Goal: Task Accomplishment & Management: Use online tool/utility

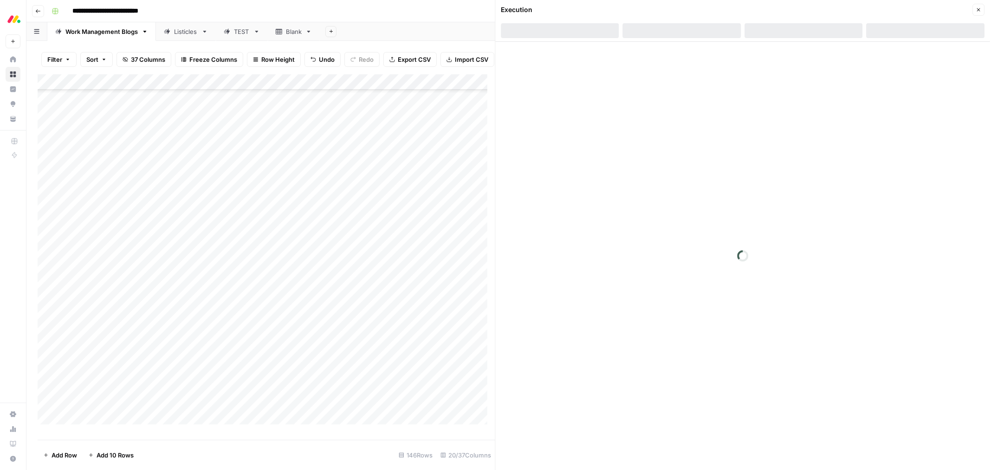
scroll to position [1897, 0]
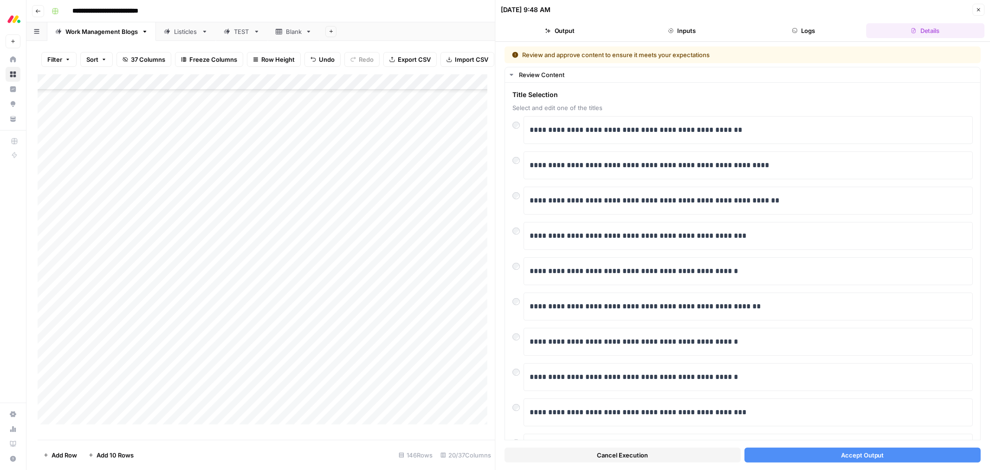
click at [806, 446] on div "Cancel Execution Accept Output" at bounding box center [743, 452] width 476 height 25
click at [804, 449] on button "Accept Output" at bounding box center [863, 454] width 236 height 15
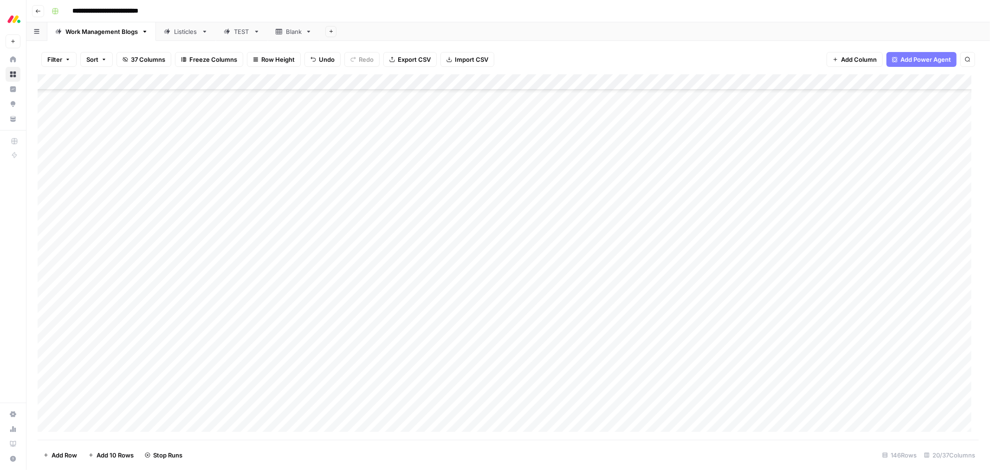
click at [506, 233] on div "Add Column" at bounding box center [508, 256] width 941 height 365
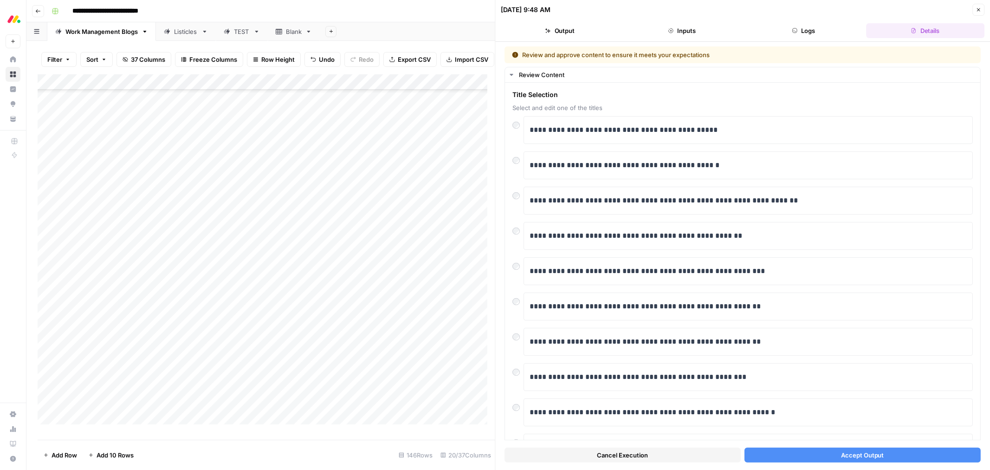
click at [842, 457] on span "Accept Output" at bounding box center [862, 454] width 43 height 9
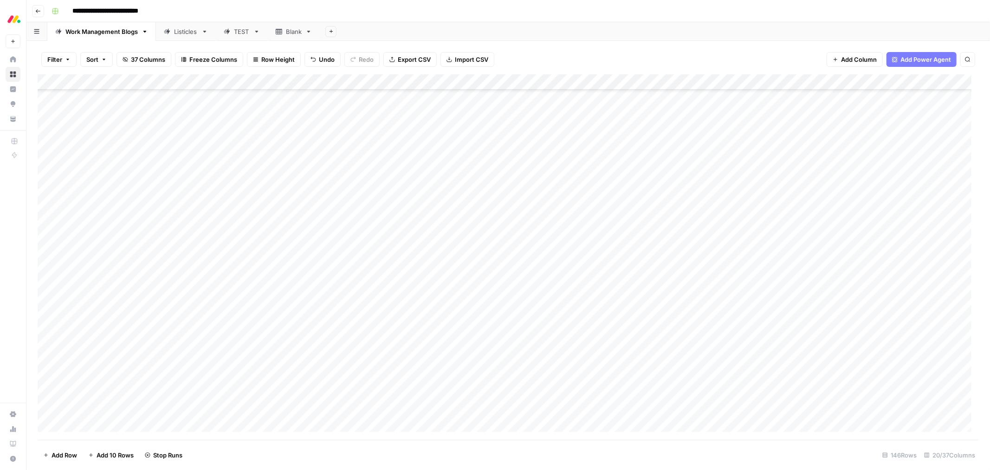
click at [493, 256] on div "Add Column" at bounding box center [508, 256] width 941 height 365
click at [493, 256] on div at bounding box center [492, 251] width 87 height 17
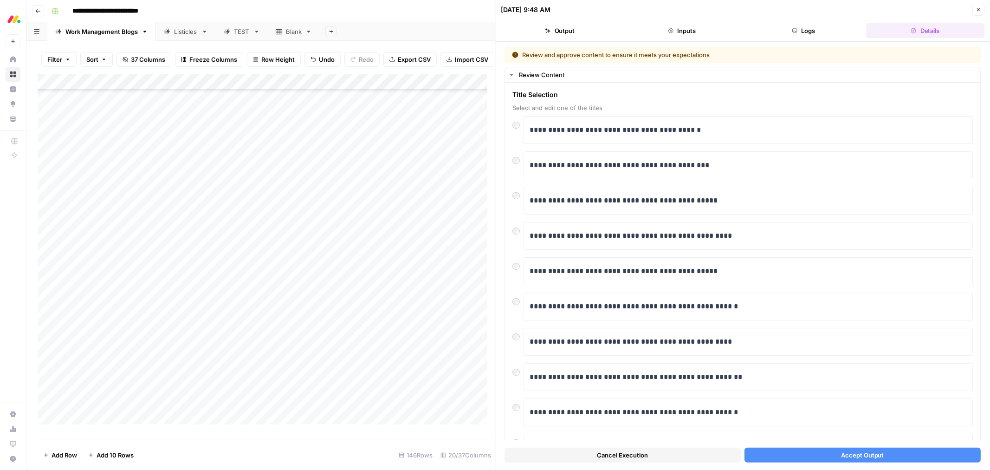
click at [814, 451] on button "Accept Output" at bounding box center [863, 454] width 236 height 15
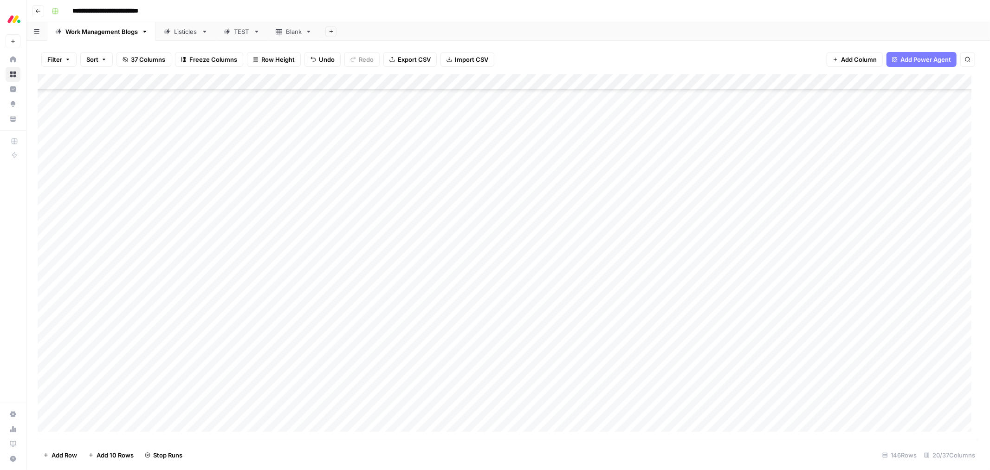
click at [509, 271] on div "Add Column" at bounding box center [508, 256] width 941 height 365
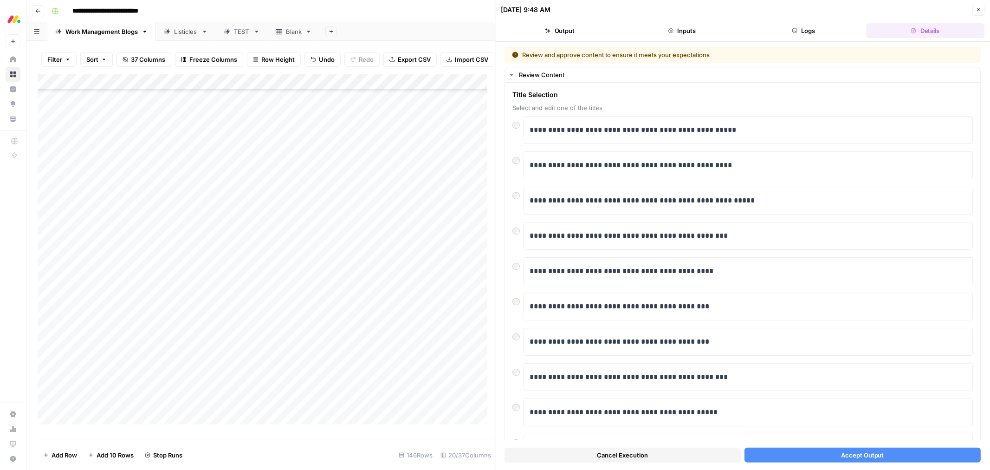
click at [827, 456] on button "Accept Output" at bounding box center [863, 454] width 236 height 15
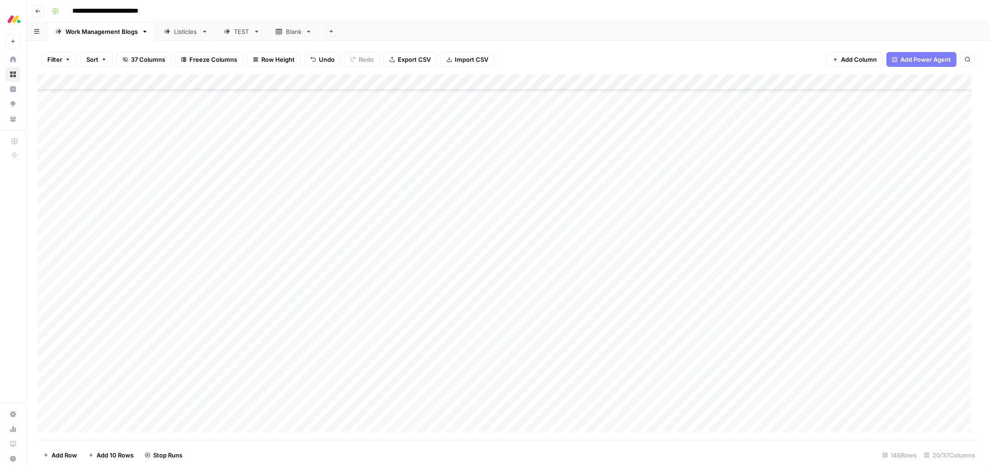
click at [507, 285] on div "Add Column" at bounding box center [508, 256] width 941 height 365
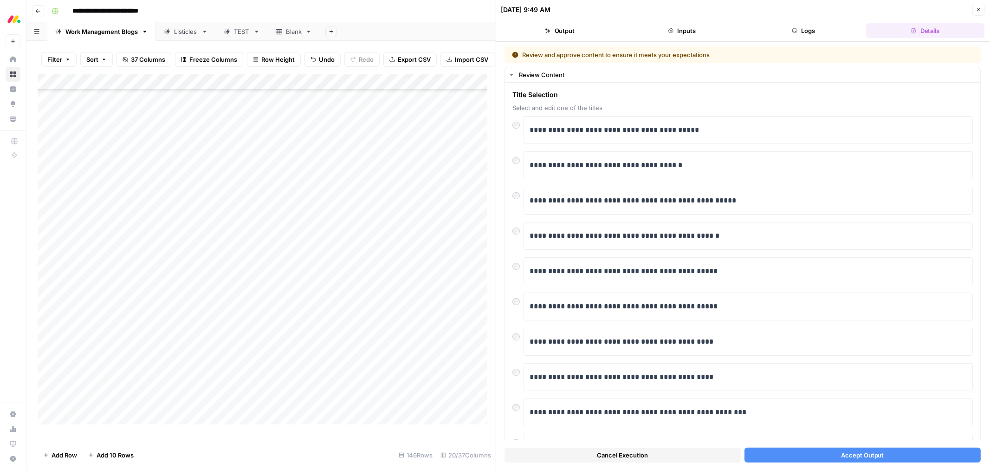
click at [780, 457] on button "Accept Output" at bounding box center [863, 454] width 236 height 15
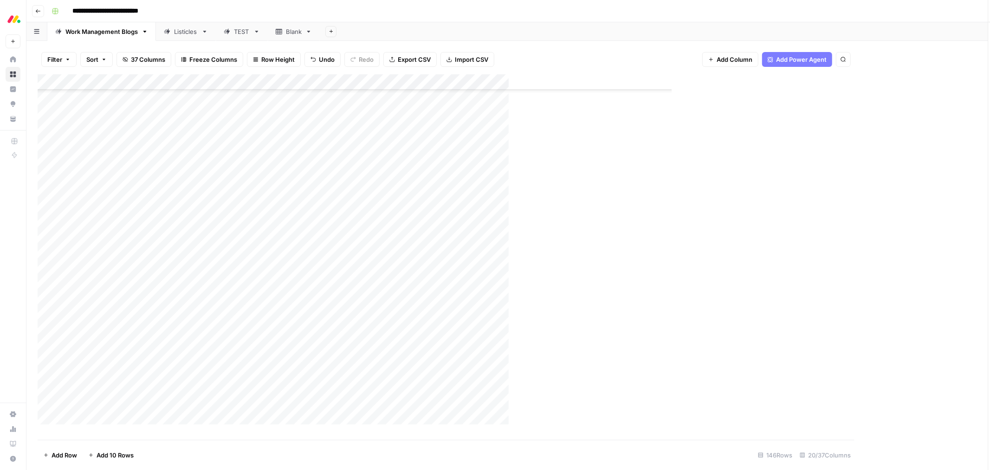
click at [476, 307] on div "Add Column" at bounding box center [403, 256] width 730 height 365
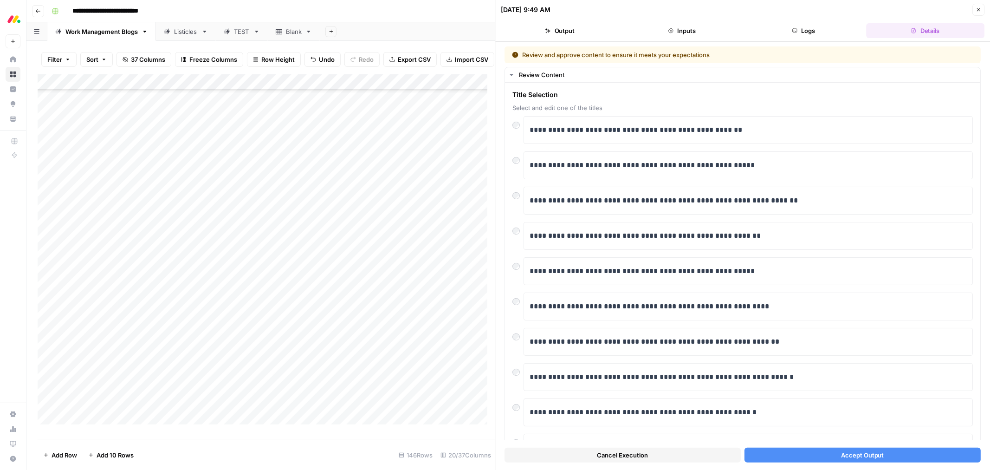
click at [795, 458] on button "Accept Output" at bounding box center [863, 454] width 236 height 15
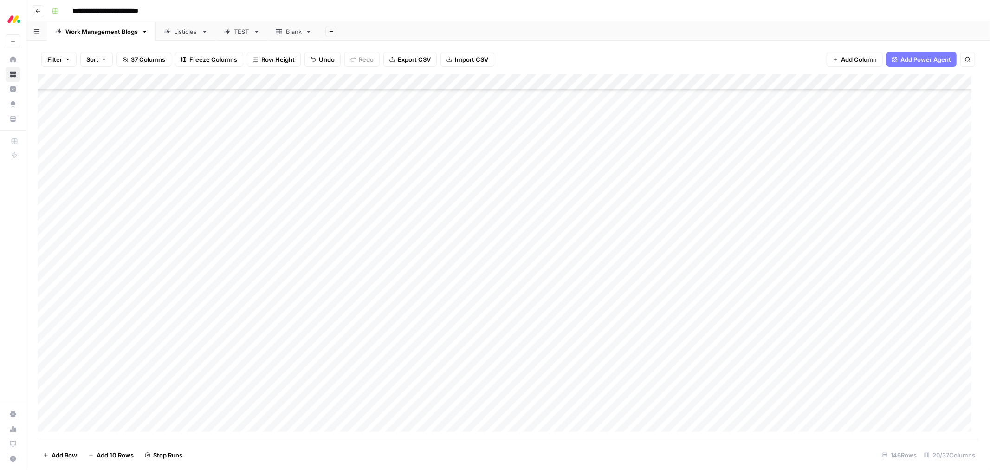
click at [473, 302] on div "Add Column" at bounding box center [508, 256] width 941 height 365
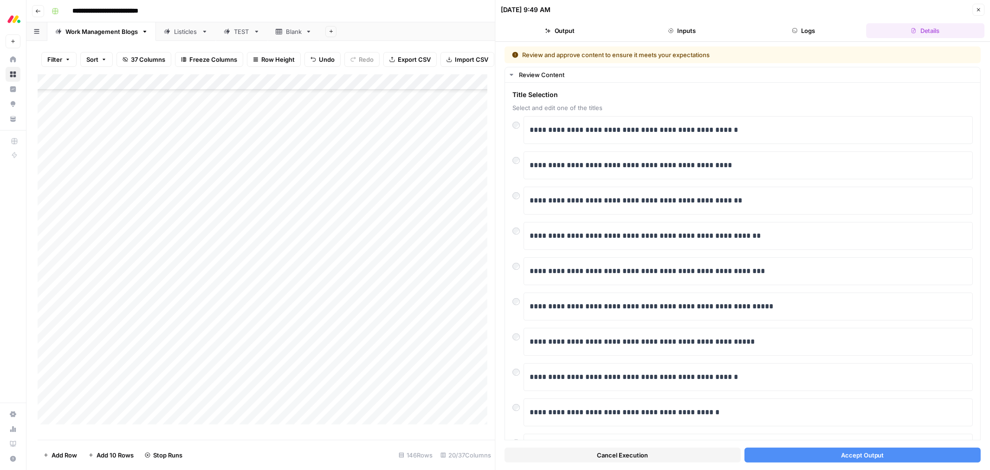
click at [823, 457] on button "Accept Output" at bounding box center [863, 454] width 236 height 15
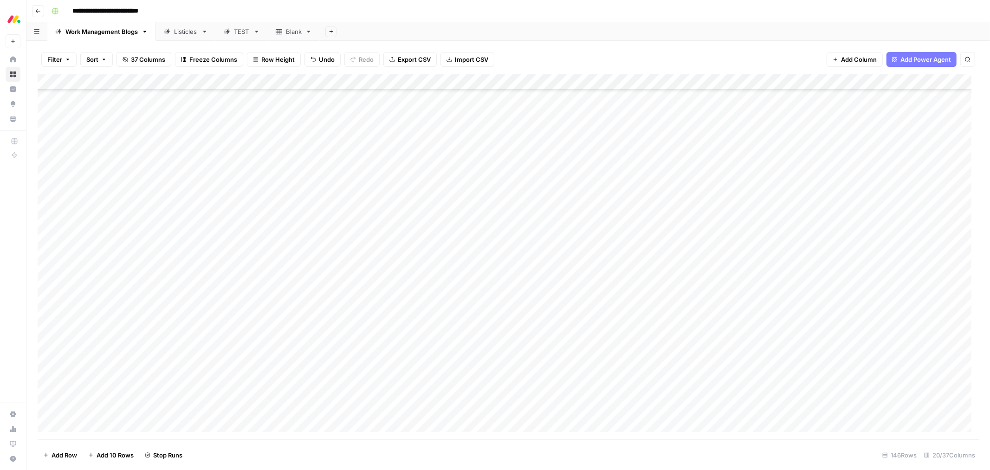
scroll to position [1978, 0]
click at [485, 253] on div "Add Column" at bounding box center [508, 256] width 941 height 365
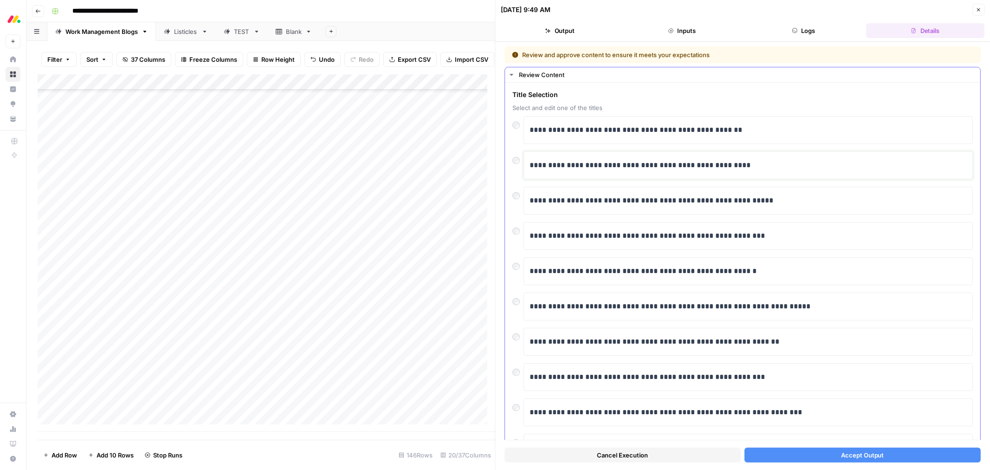
click at [570, 173] on div "**********" at bounding box center [748, 165] width 437 height 19
click at [512, 158] on div "**********" at bounding box center [743, 276] width 475 height 386
click at [513, 156] on div at bounding box center [518, 157] width 11 height 13
click at [512, 160] on div "**********" at bounding box center [743, 276] width 475 height 386
click at [801, 459] on button "Accept Output" at bounding box center [863, 454] width 236 height 15
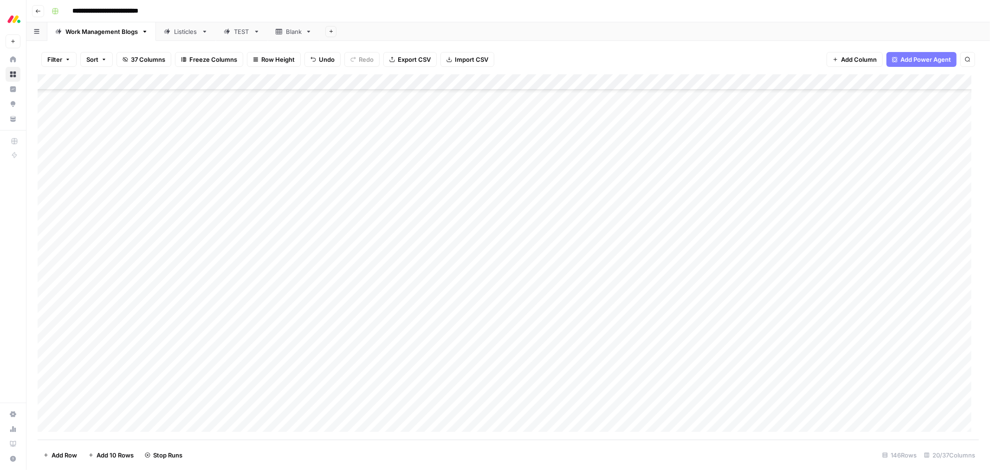
click at [502, 271] on div "Add Column" at bounding box center [508, 256] width 941 height 365
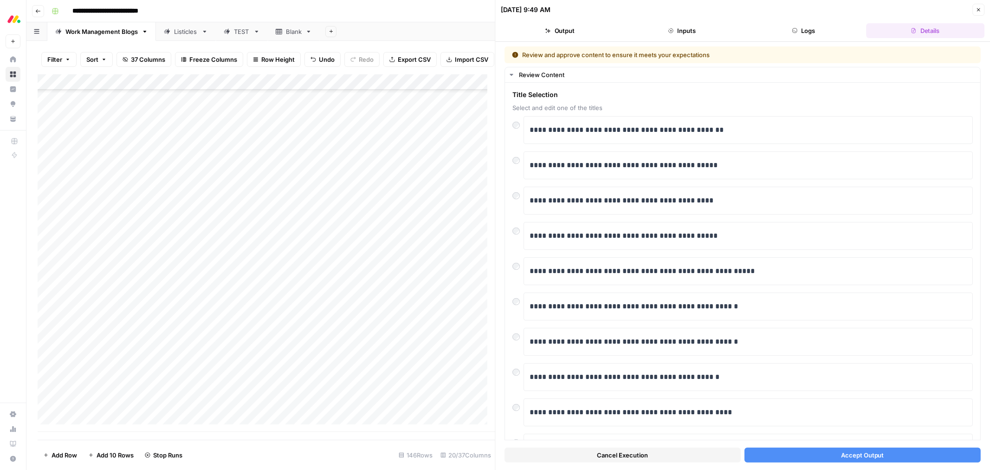
click at [801, 457] on button "Accept Output" at bounding box center [863, 454] width 236 height 15
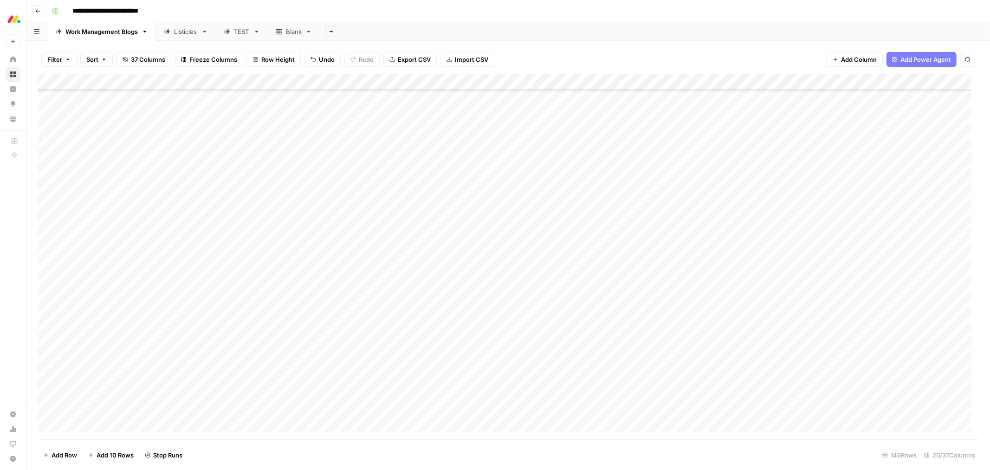
click at [514, 282] on div "Add Column" at bounding box center [508, 256] width 941 height 365
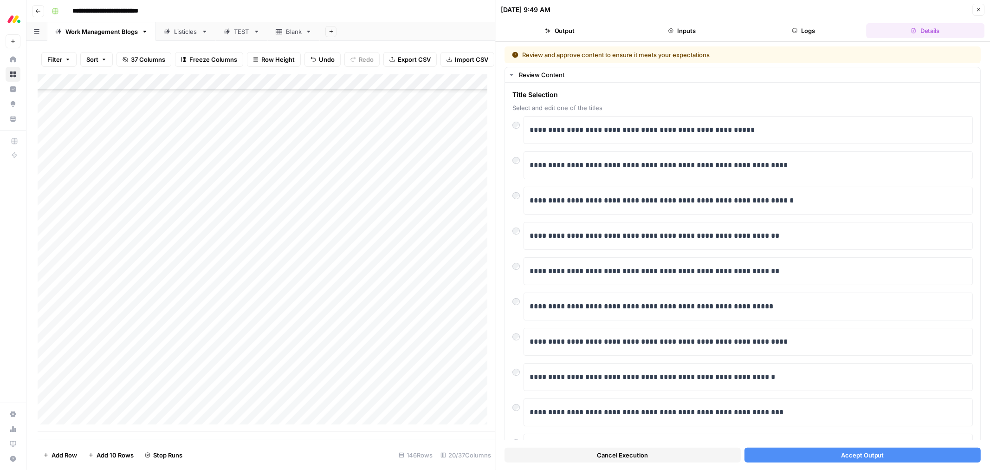
click at [841, 453] on span "Accept Output" at bounding box center [862, 454] width 43 height 9
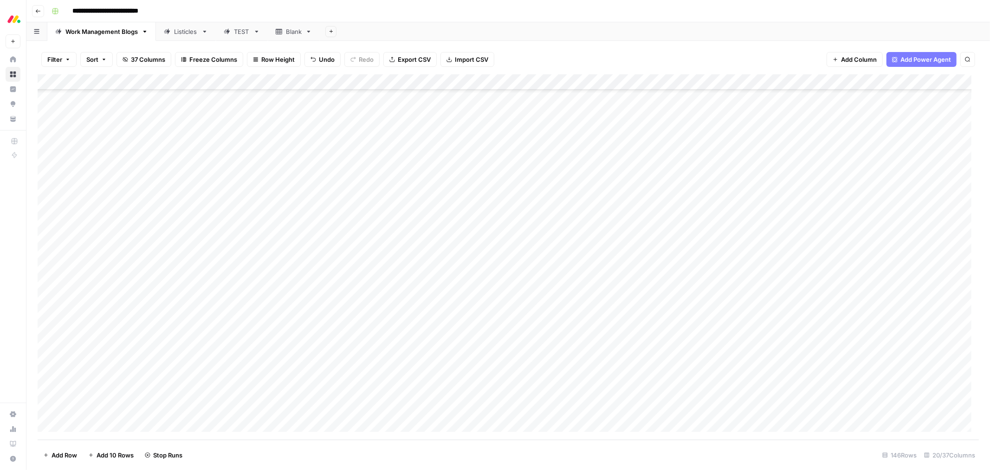
click at [476, 300] on div "Add Column" at bounding box center [508, 256] width 941 height 365
click at [475, 300] on div "Add Column" at bounding box center [508, 256] width 941 height 365
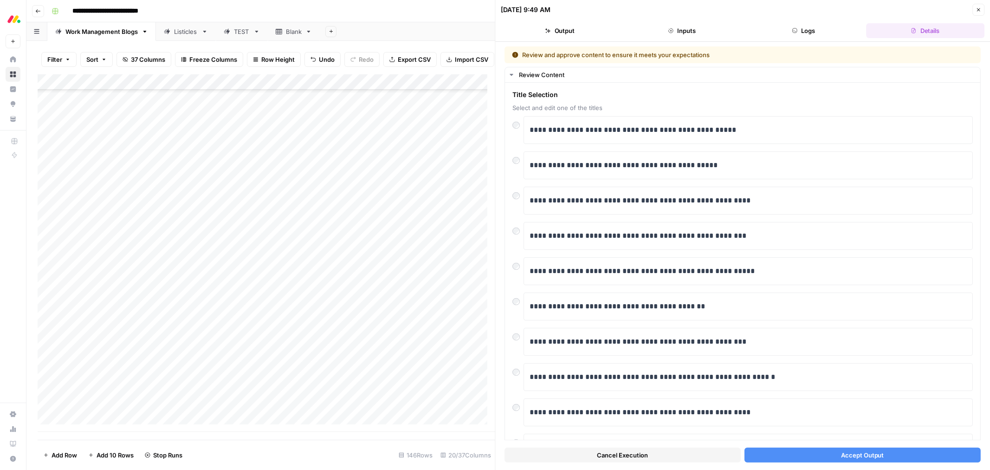
click at [792, 457] on button "Accept Output" at bounding box center [863, 454] width 236 height 15
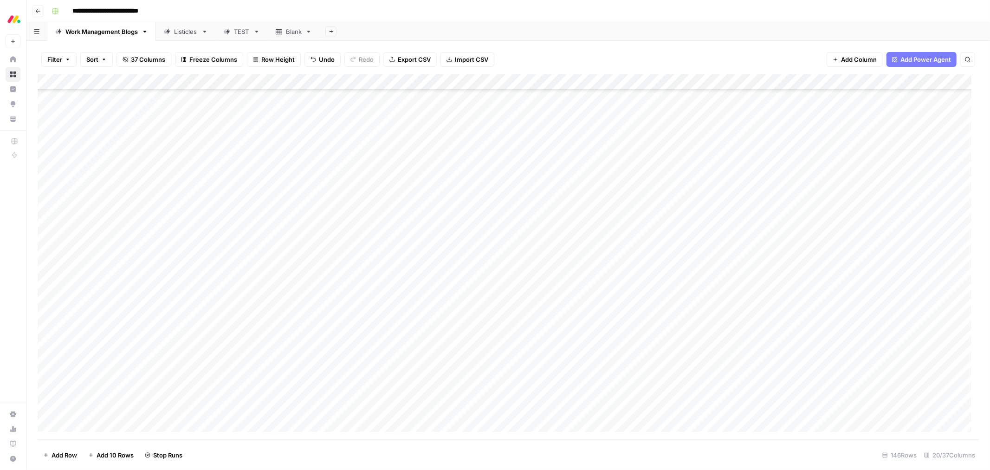
click at [482, 315] on div "Add Column" at bounding box center [508, 256] width 941 height 365
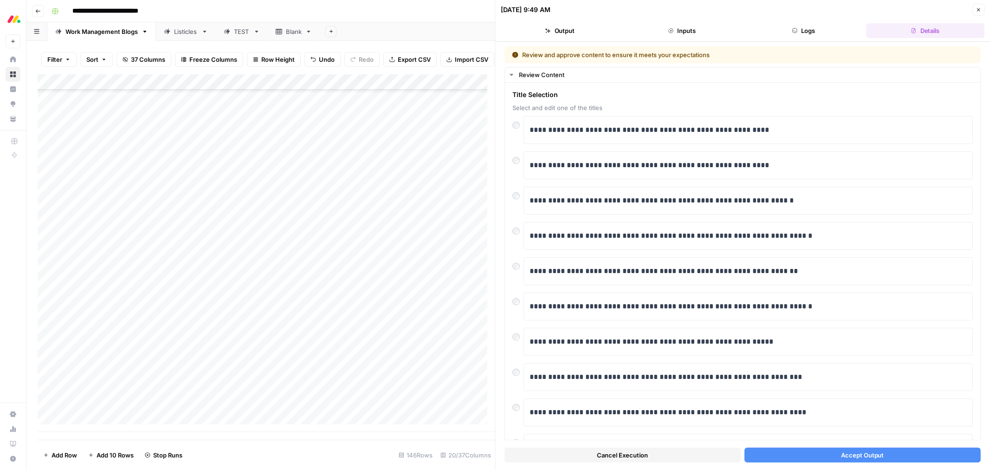
click at [828, 462] on button "Accept Output" at bounding box center [863, 454] width 236 height 15
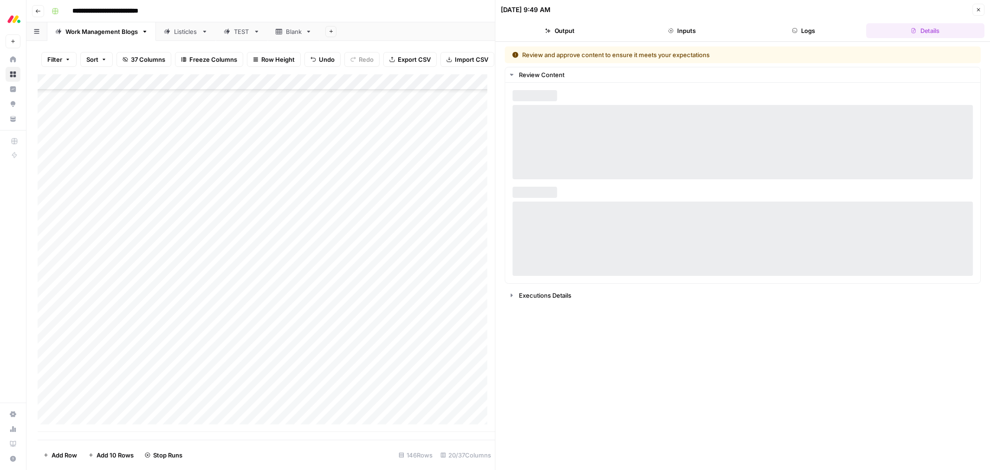
click at [471, 335] on div "Add Column" at bounding box center [267, 252] width 458 height 357
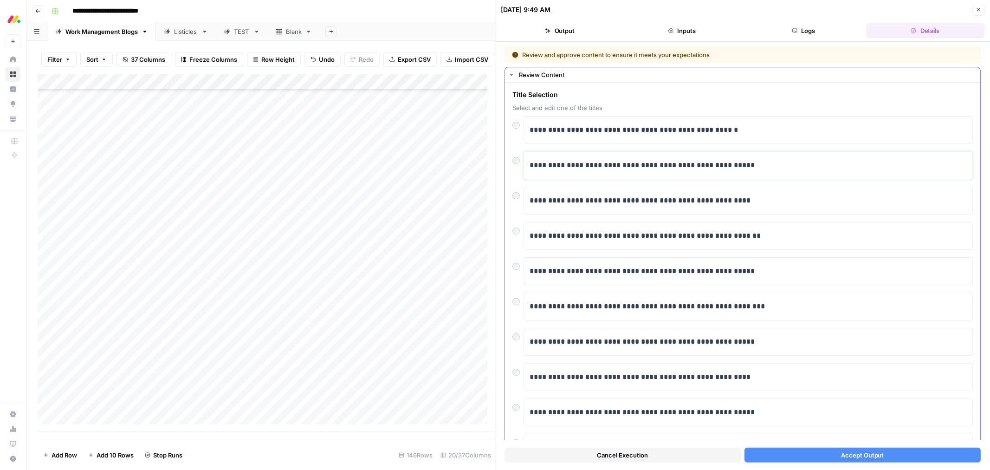
click at [612, 168] on p "**********" at bounding box center [744, 165] width 429 height 12
click at [518, 164] on div at bounding box center [518, 157] width 11 height 13
click at [809, 458] on button "Accept Output" at bounding box center [863, 454] width 236 height 15
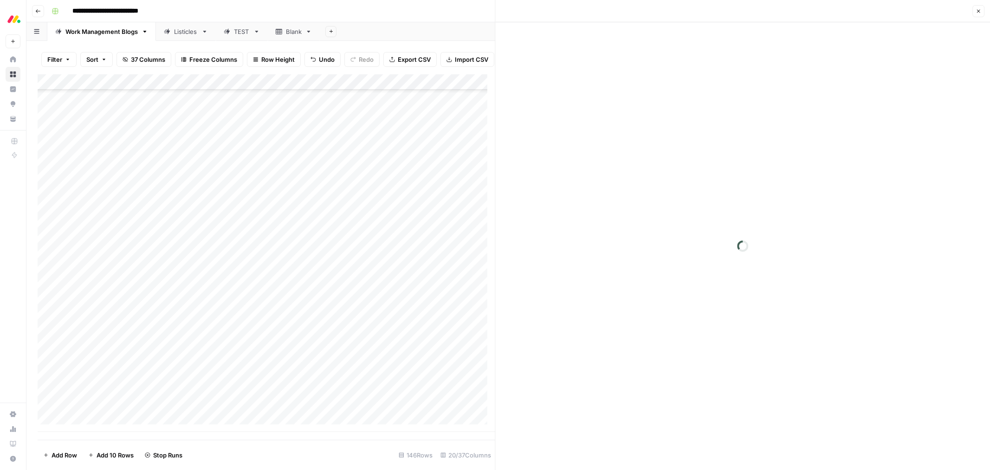
click at [476, 352] on div "Add Column" at bounding box center [267, 252] width 458 height 357
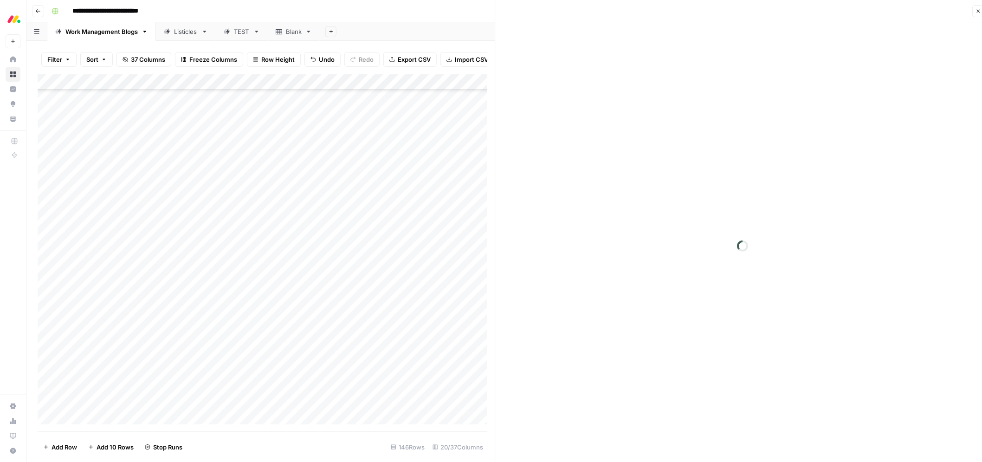
click at [476, 352] on div "Add Column" at bounding box center [267, 252] width 458 height 357
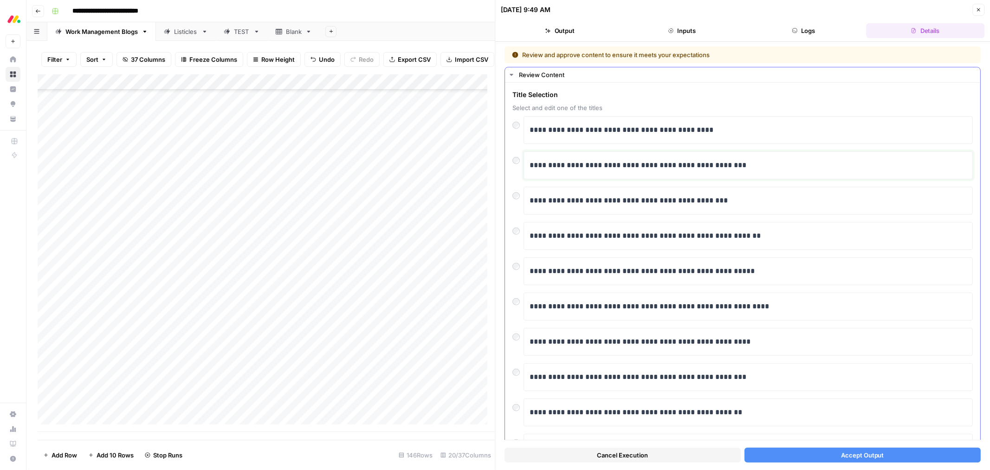
click at [565, 166] on p "**********" at bounding box center [744, 165] width 429 height 12
click at [522, 168] on div "**********" at bounding box center [743, 165] width 460 height 28
click at [524, 198] on div "**********" at bounding box center [748, 201] width 449 height 28
click at [798, 453] on button "Accept Output" at bounding box center [863, 454] width 236 height 15
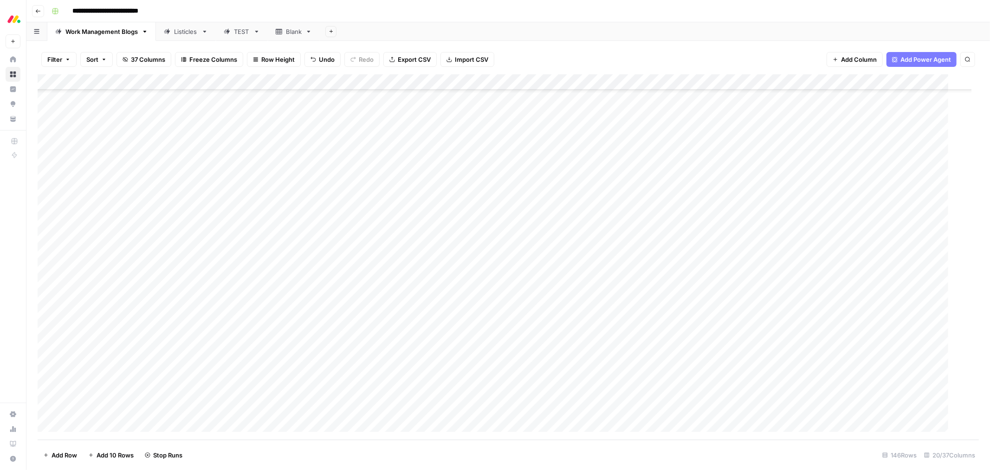
click at [476, 370] on div "Add Column" at bounding box center [508, 256] width 941 height 365
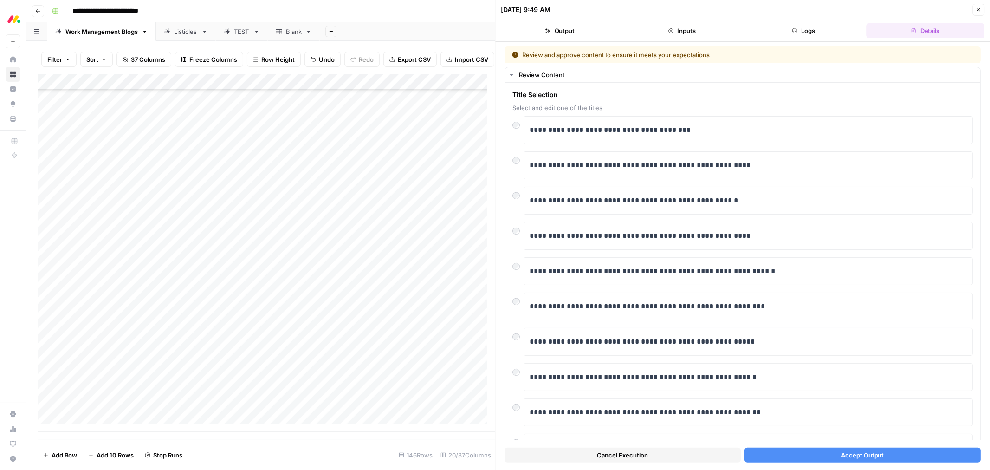
click at [813, 453] on button "Accept Output" at bounding box center [863, 454] width 236 height 15
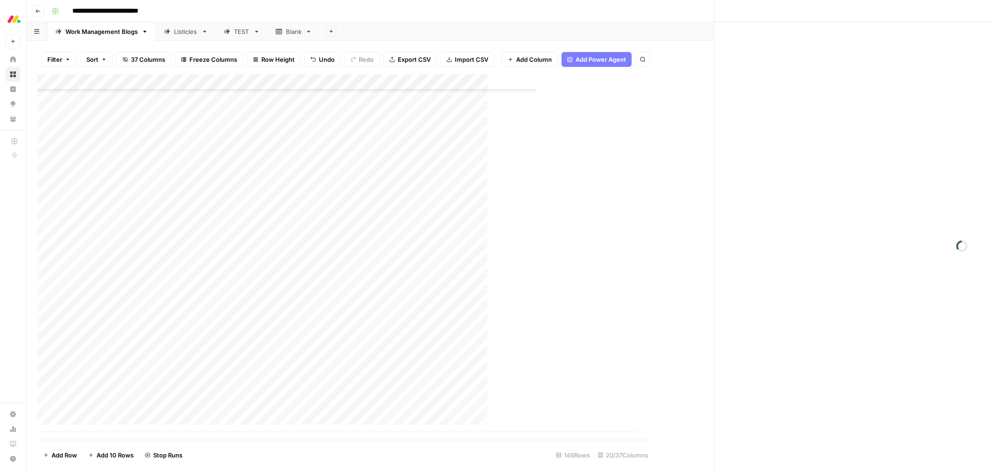
click at [470, 369] on div "Add Column" at bounding box center [338, 252] width 600 height 357
click at [470, 367] on div "Add Column" at bounding box center [267, 252] width 458 height 357
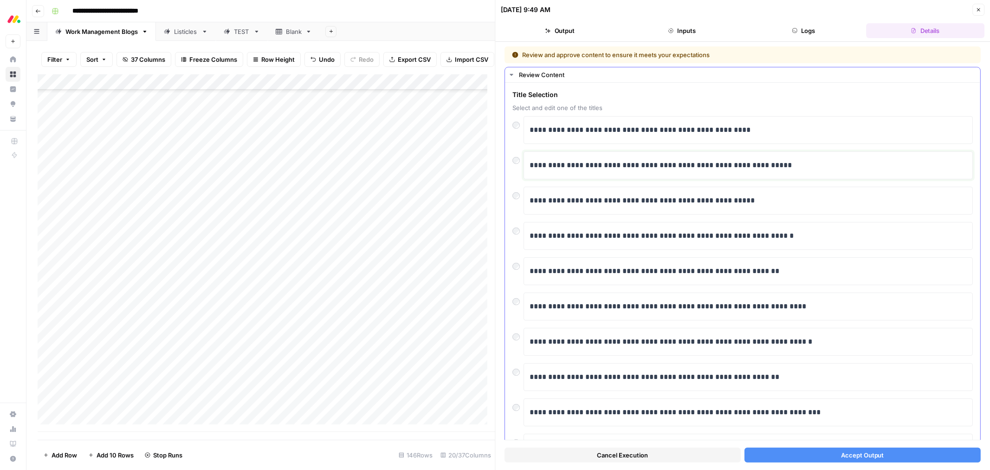
click at [616, 164] on p "**********" at bounding box center [744, 165] width 429 height 12
click at [537, 165] on p "**********" at bounding box center [744, 165] width 429 height 12
click at [829, 447] on button "Accept Output" at bounding box center [863, 454] width 236 height 15
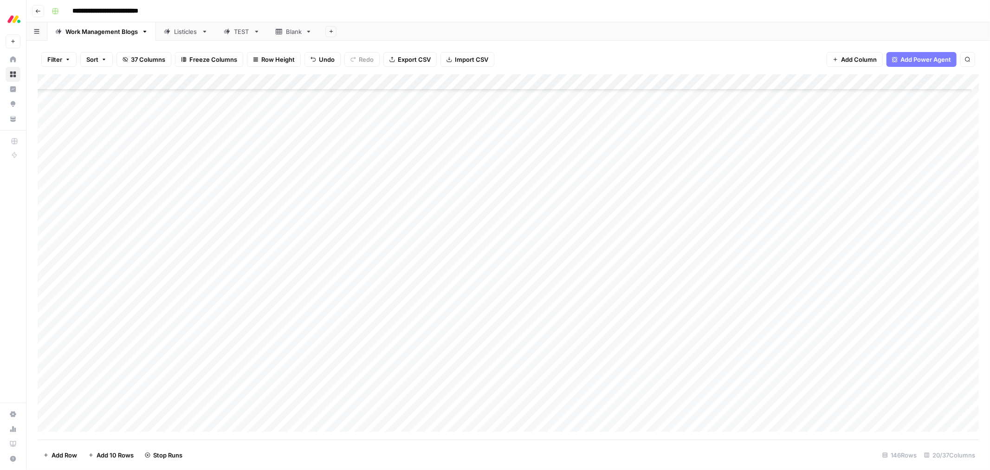
click at [495, 392] on div "Add Column" at bounding box center [508, 256] width 941 height 365
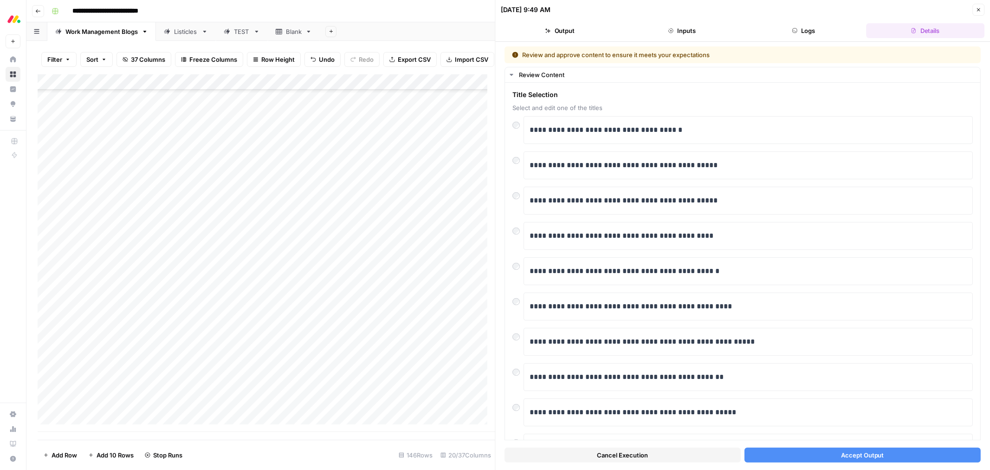
click at [806, 461] on button "Accept Output" at bounding box center [863, 454] width 236 height 15
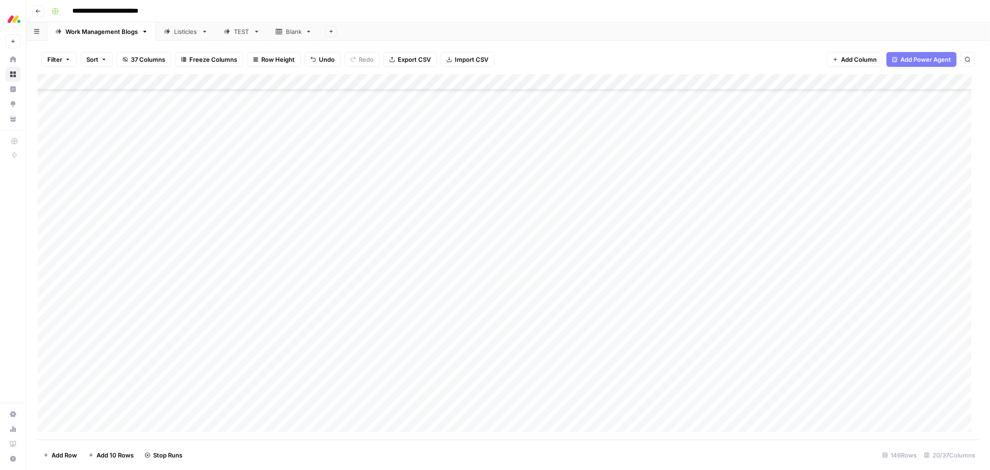
click at [491, 407] on div "Add Column" at bounding box center [508, 256] width 941 height 365
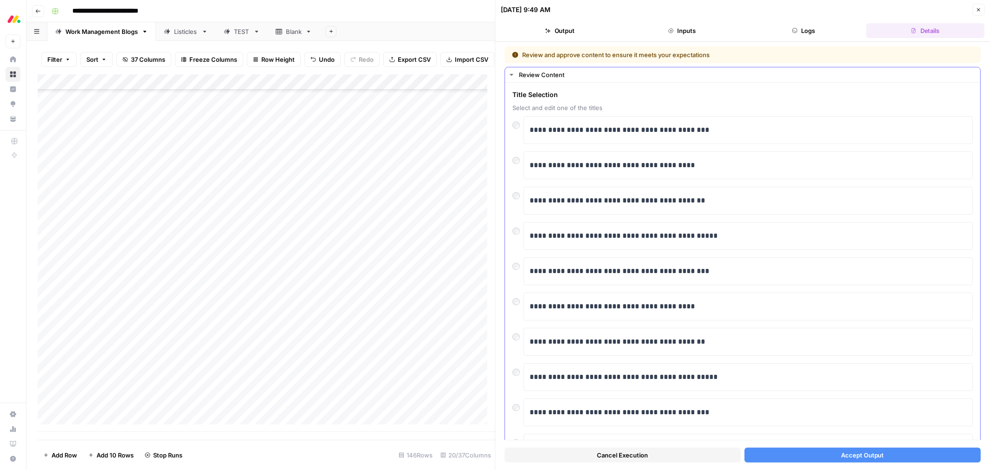
click at [525, 162] on div "**********" at bounding box center [748, 165] width 449 height 28
click at [813, 454] on button "Accept Output" at bounding box center [863, 454] width 236 height 15
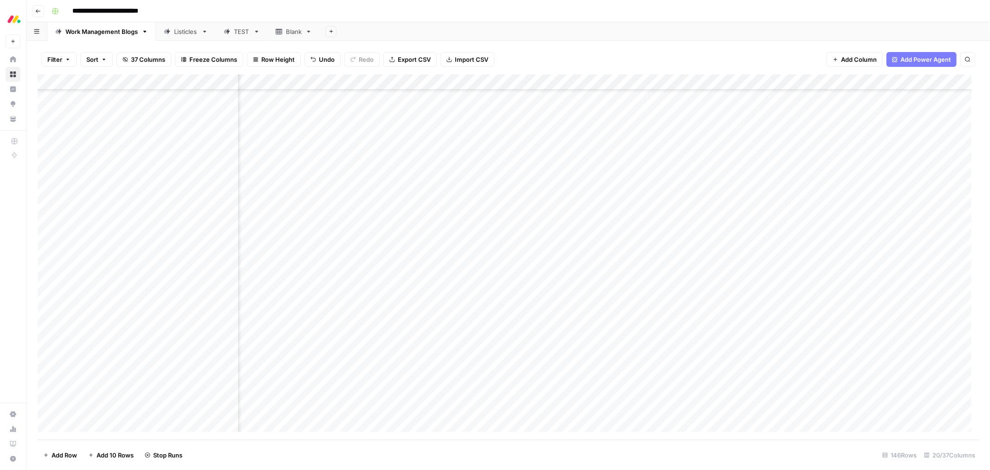
scroll to position [1970, 354]
click at [648, 149] on div "Add Column" at bounding box center [508, 256] width 941 height 365
click at [648, 161] on div "Add Column" at bounding box center [508, 256] width 941 height 365
click at [564, 149] on div "Add Column" at bounding box center [508, 256] width 941 height 365
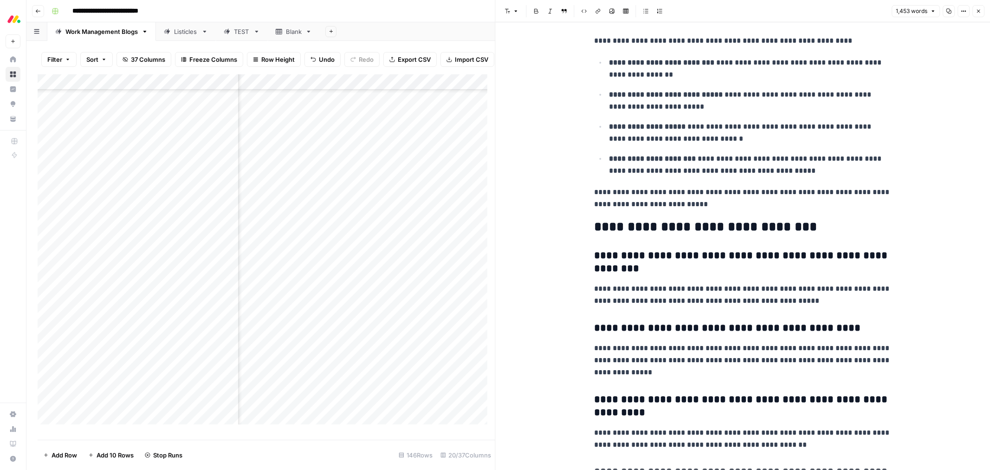
scroll to position [3043, 0]
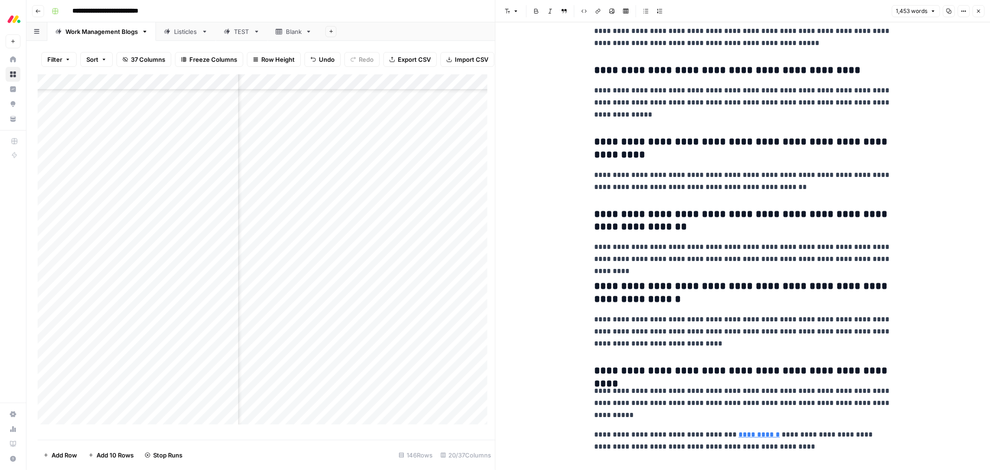
click at [980, 16] on button "Close" at bounding box center [979, 11] width 12 height 12
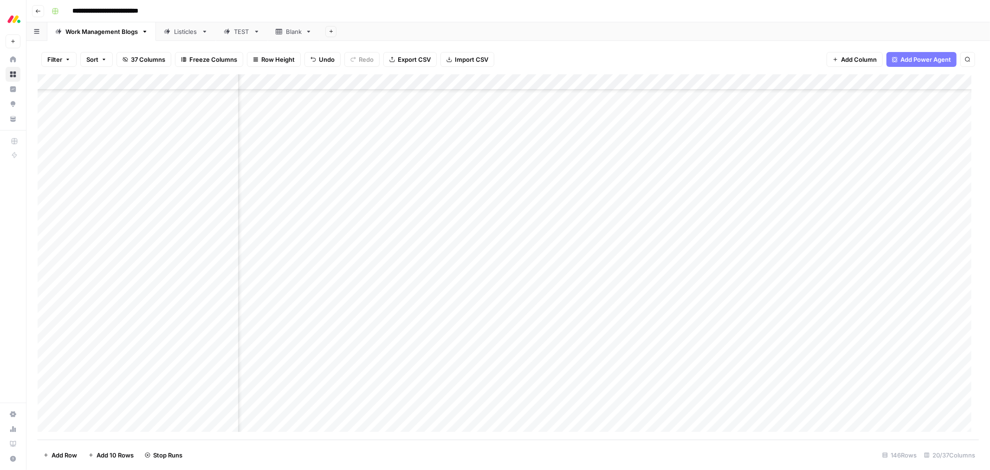
click at [646, 210] on div "Add Column" at bounding box center [508, 256] width 941 height 365
